Goal: Find specific fact: Find specific fact

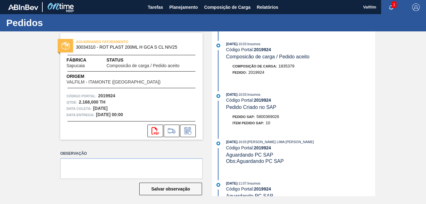
click at [270, 116] on span "5800369026" at bounding box center [268, 116] width 23 height 5
copy span "5800369026"
